Goal: Task Accomplishment & Management: Use online tool/utility

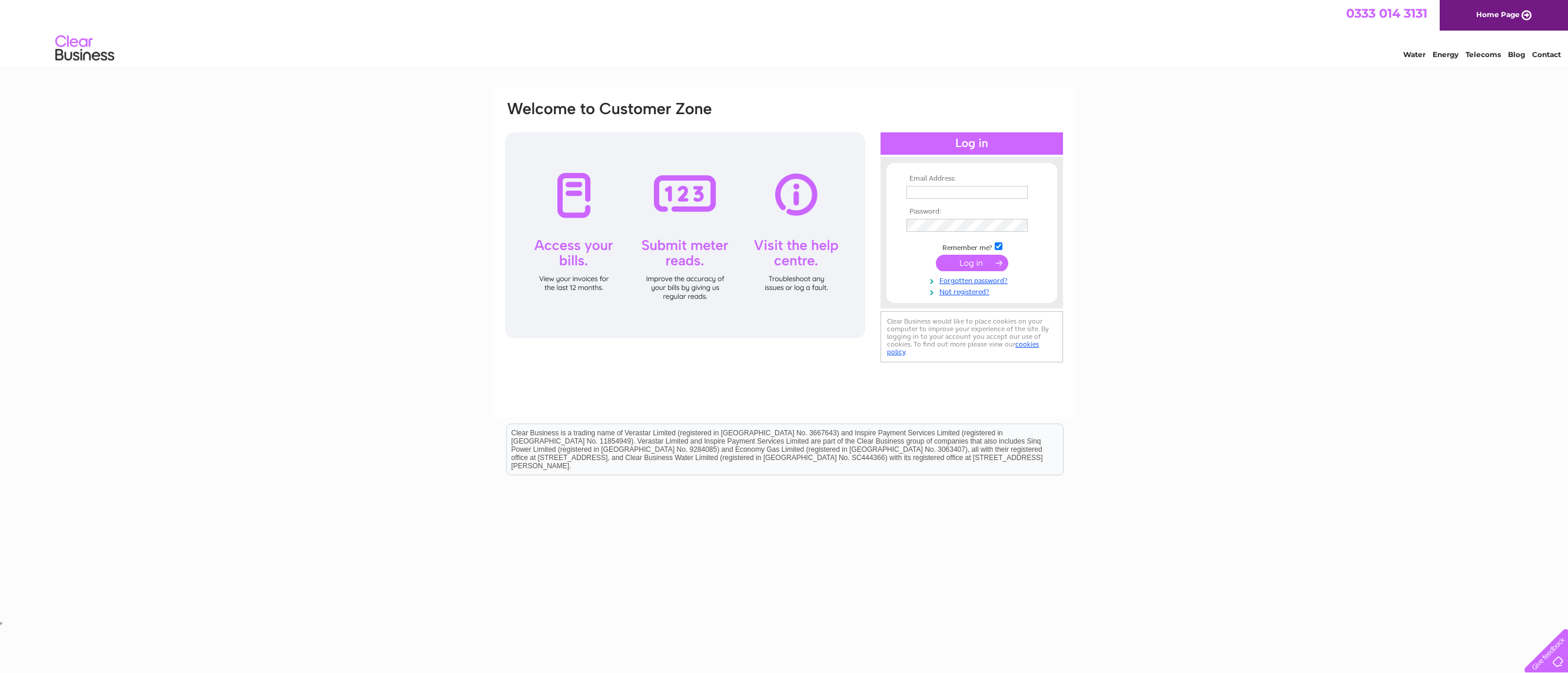
type input "phil@pigeonpenguin.com"
click at [971, 264] on input "submit" at bounding box center [971, 264] width 72 height 17
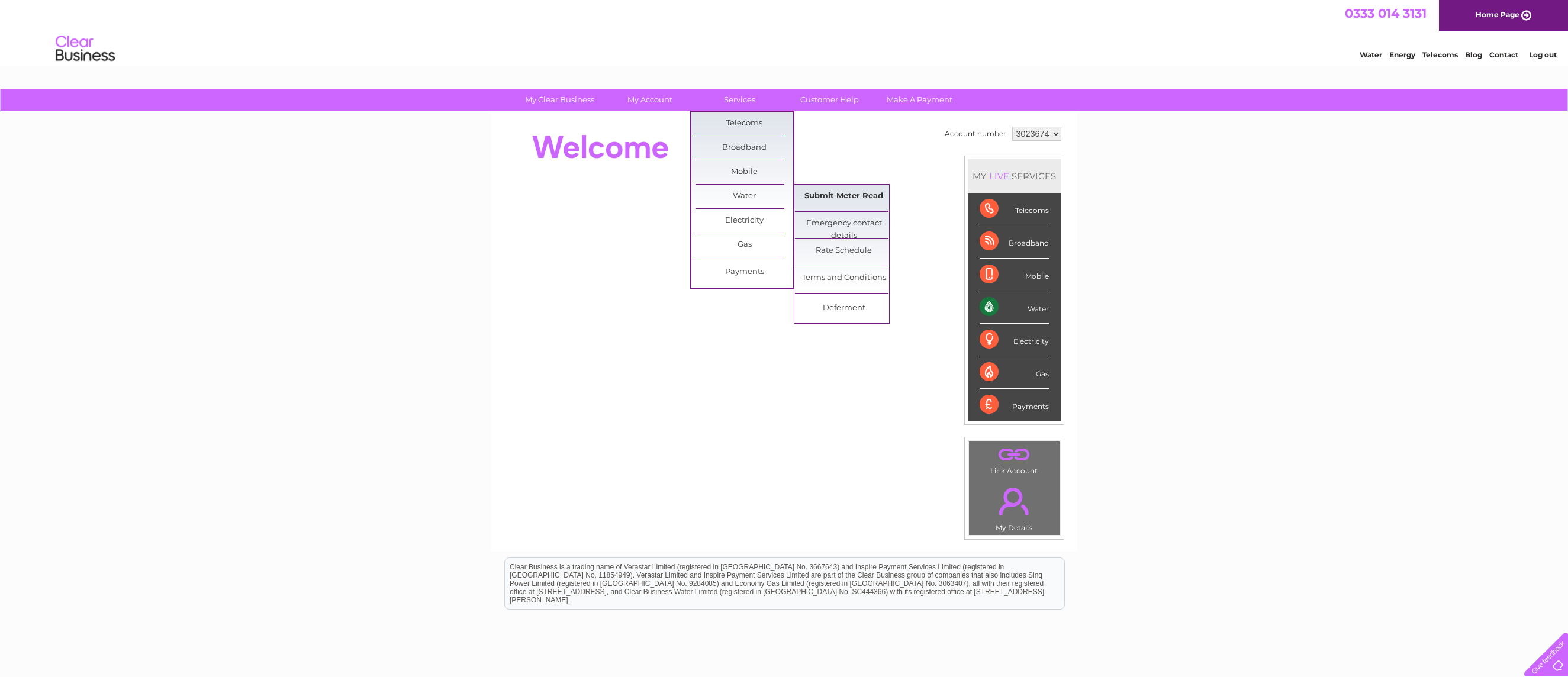
click at [833, 204] on link "Submit Meter Read" at bounding box center [843, 196] width 97 height 24
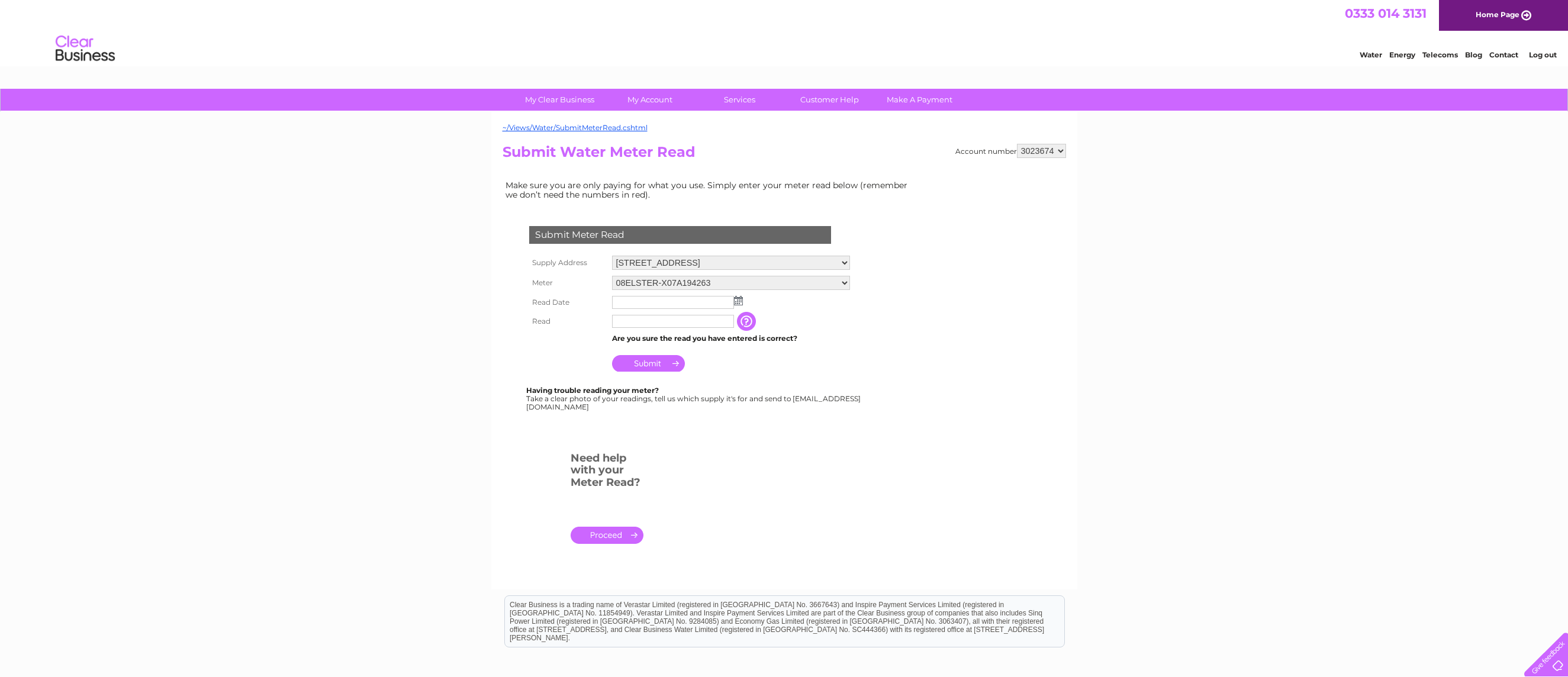
click at [742, 302] on img at bounding box center [738, 301] width 8 height 9
click at [660, 402] on link "30" at bounding box center [661, 405] width 17 height 12
type input "2025/09/30"
click at [627, 319] on input "text" at bounding box center [673, 322] width 123 height 14
type input "0586"
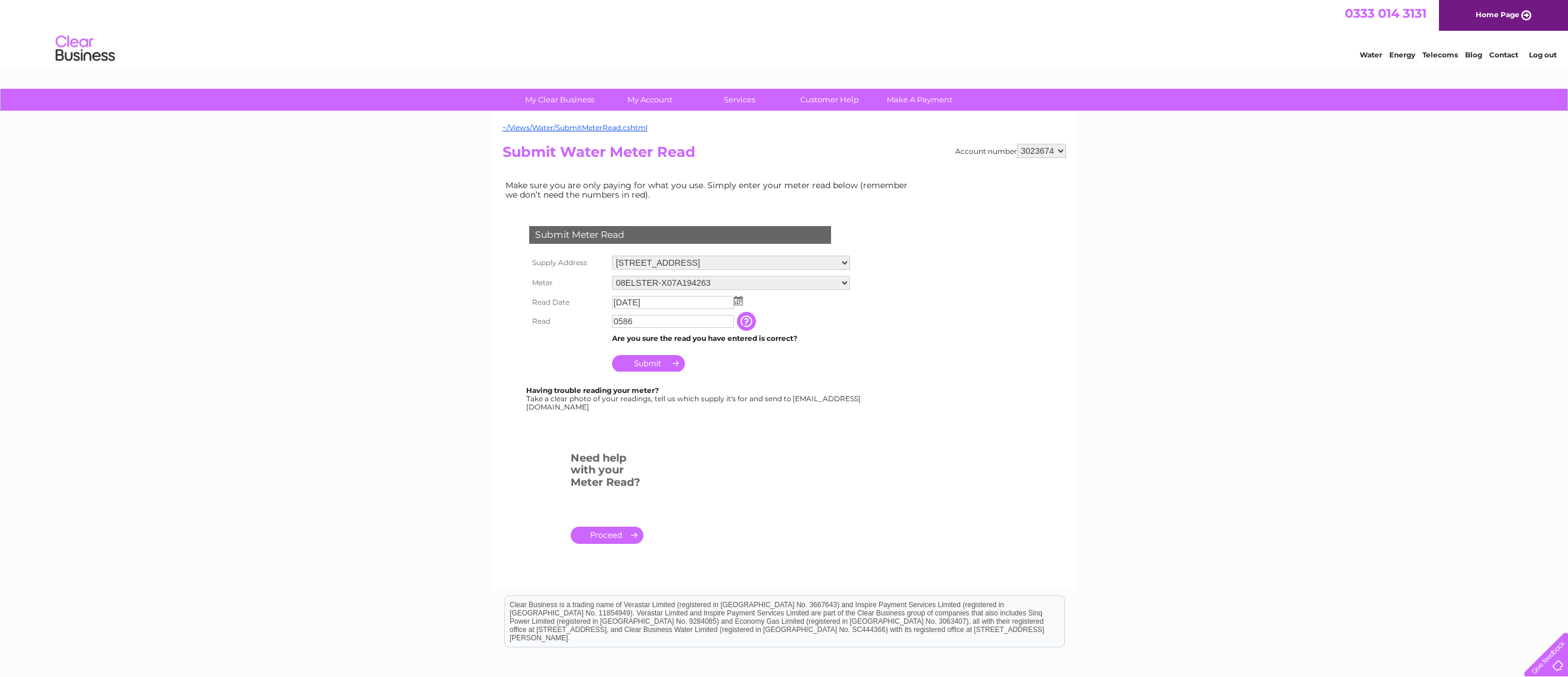
click at [651, 367] on input "Submit" at bounding box center [648, 364] width 73 height 17
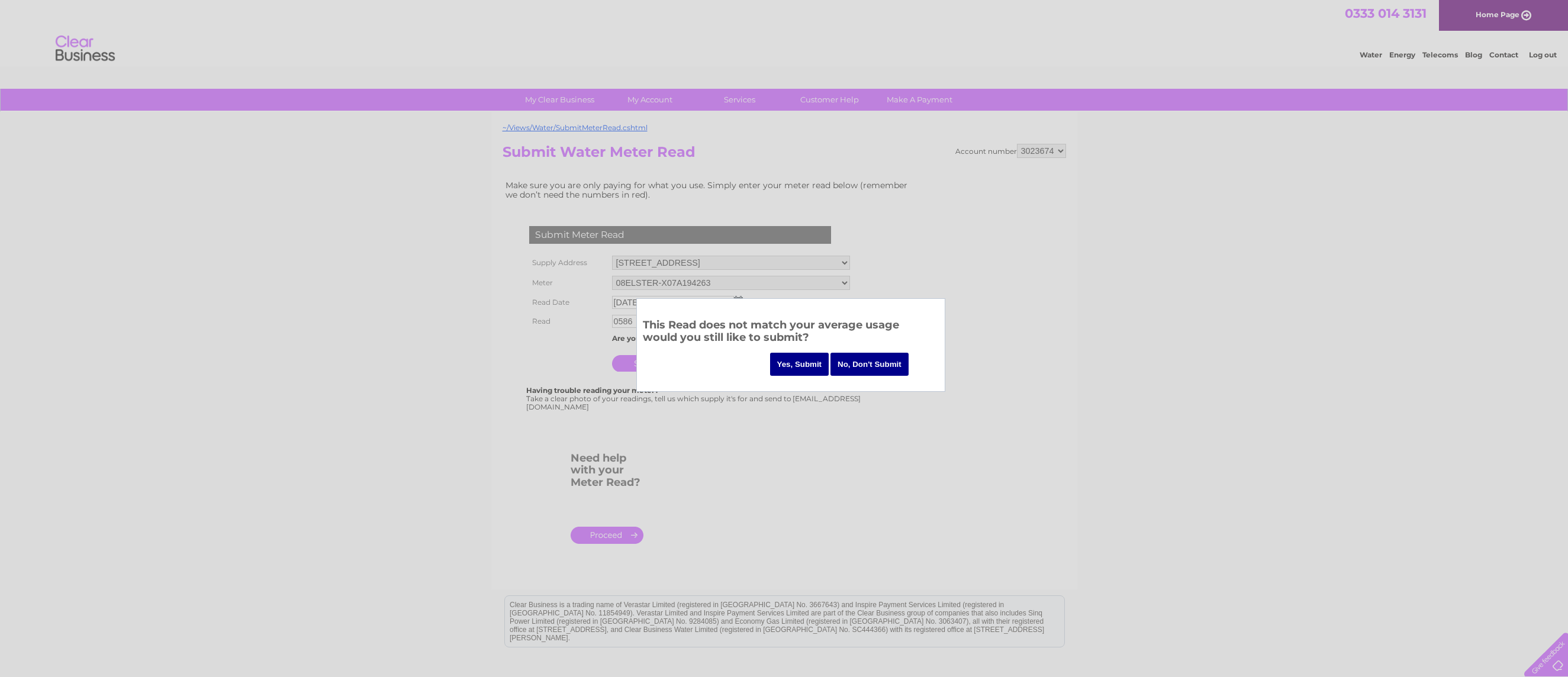
click at [800, 369] on input "Yes, Submit" at bounding box center [800, 364] width 59 height 23
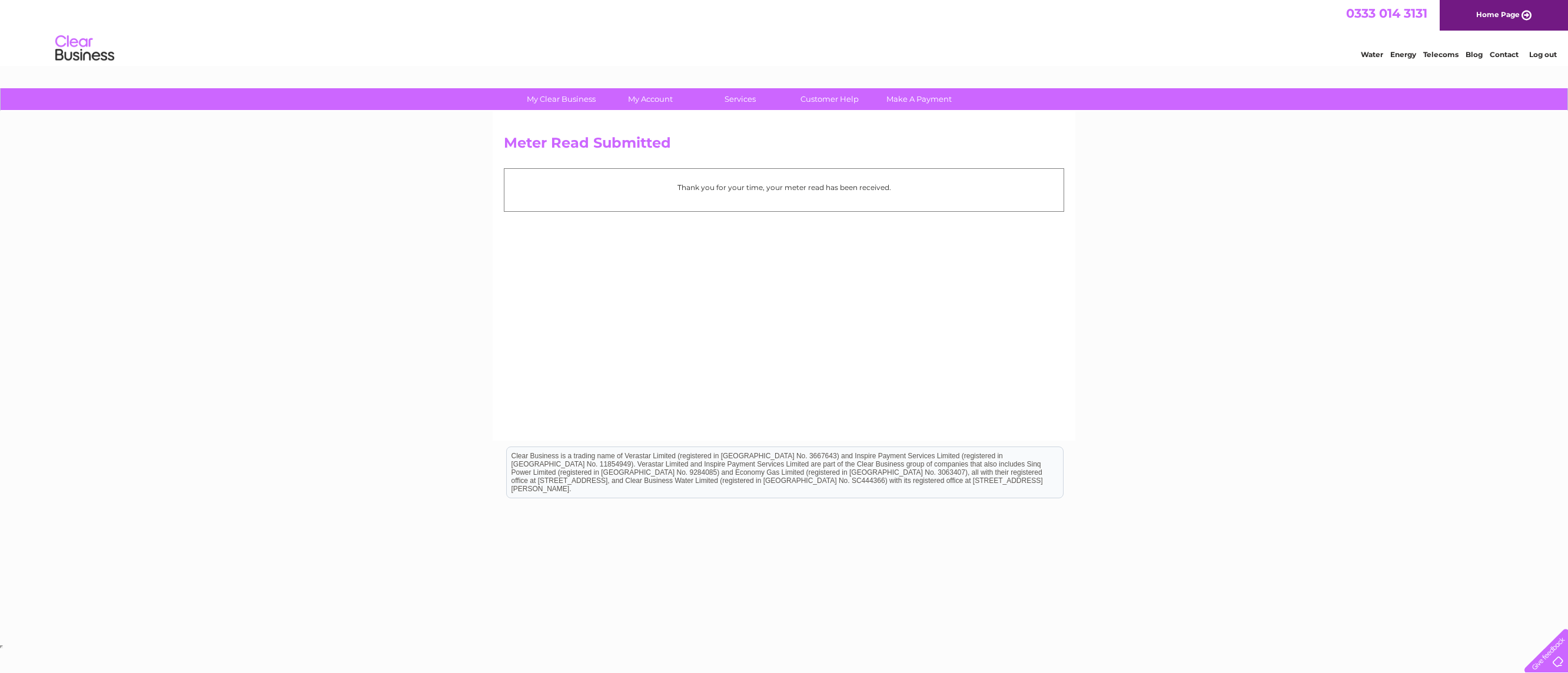
click at [1499, 16] on link "Home Page" at bounding box center [1503, 15] width 129 height 31
